Goal: Find specific page/section: Find specific page/section

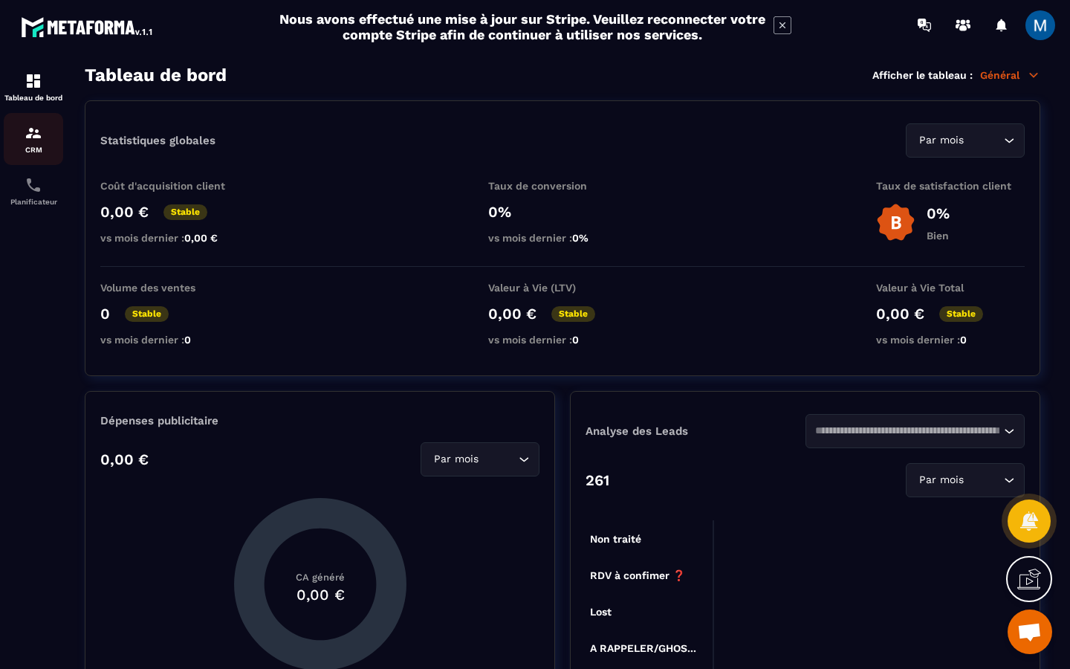
click at [37, 146] on p "CRM" at bounding box center [33, 150] width 59 height 8
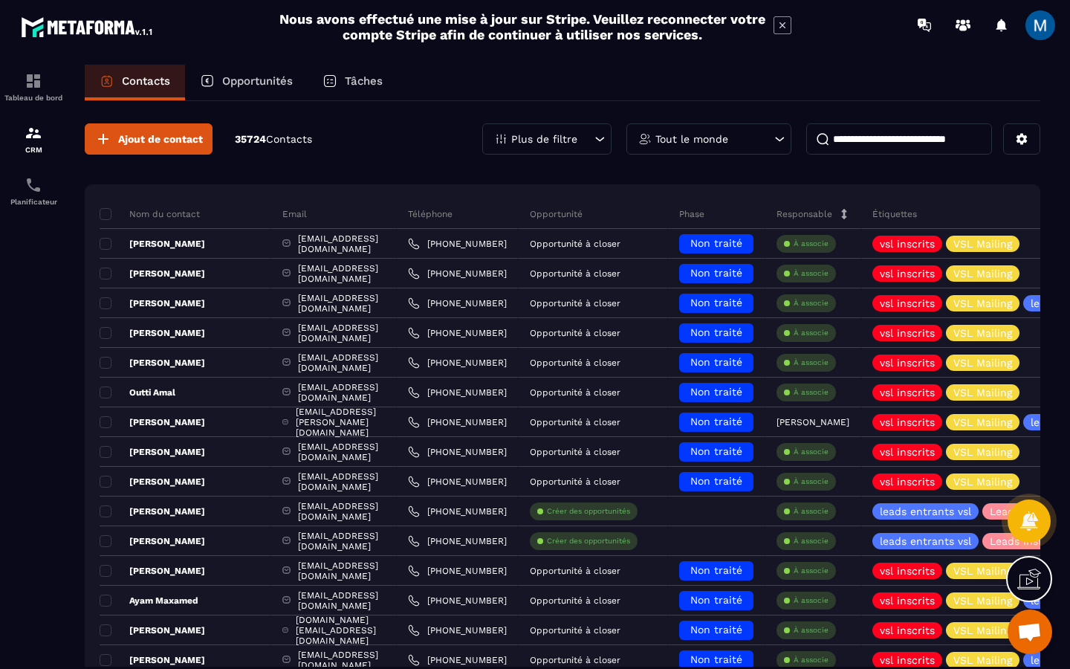
click at [280, 90] on div "Opportunités" at bounding box center [246, 83] width 123 height 36
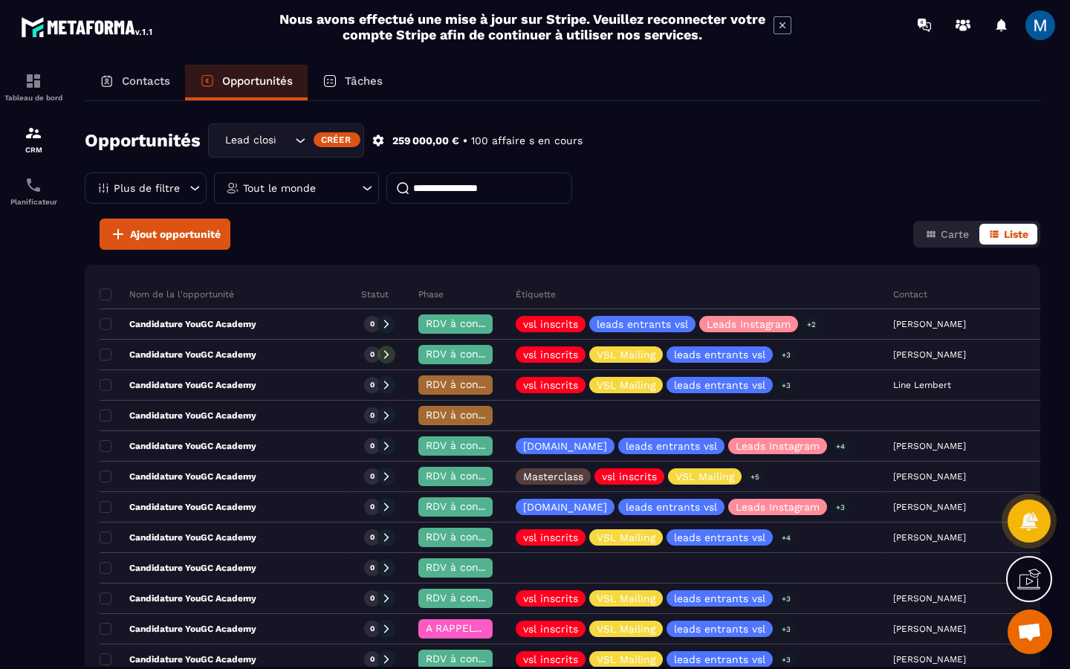
click at [140, 84] on p "Contacts" at bounding box center [146, 80] width 48 height 13
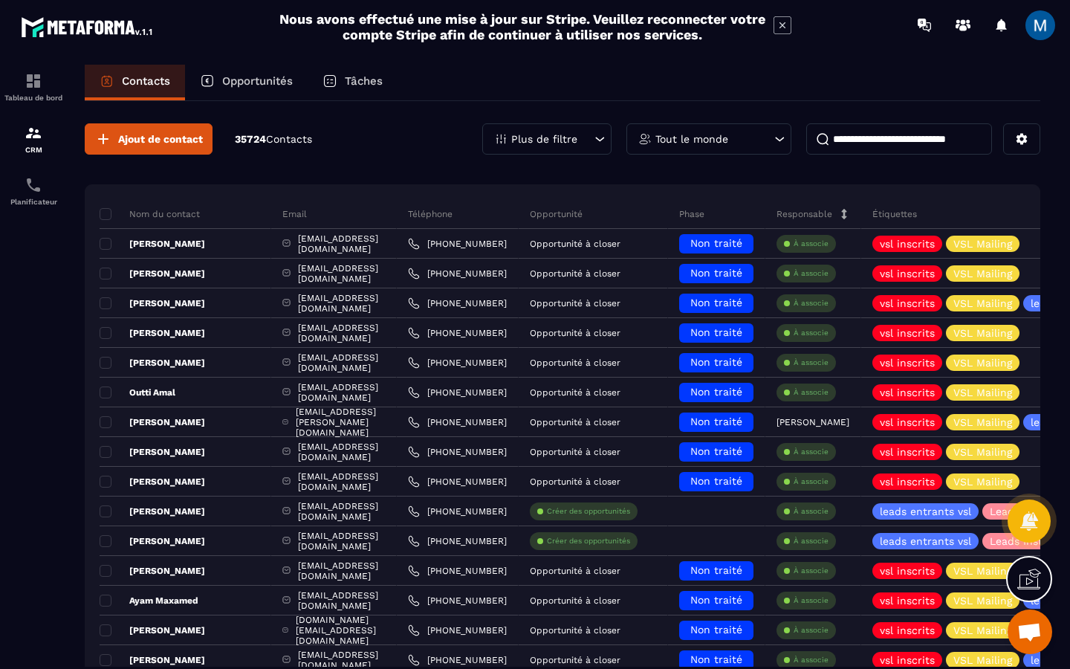
click at [861, 141] on input at bounding box center [899, 138] width 186 height 31
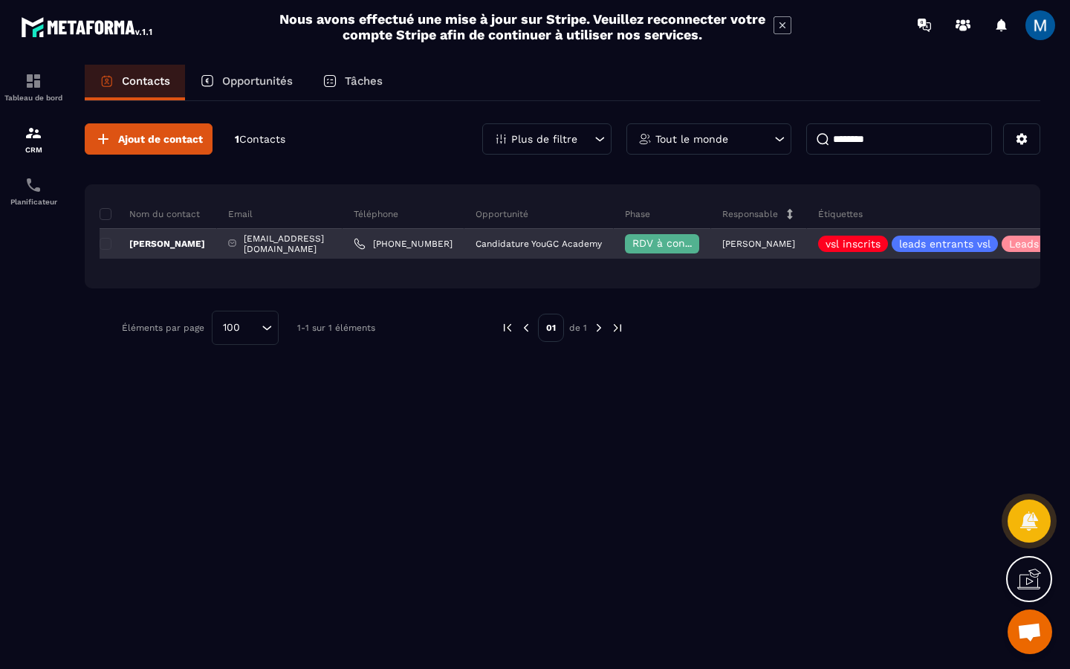
type input "********"
click at [205, 248] on p "[PERSON_NAME]" at bounding box center [153, 244] width 106 height 12
